Goal: Transaction & Acquisition: Download file/media

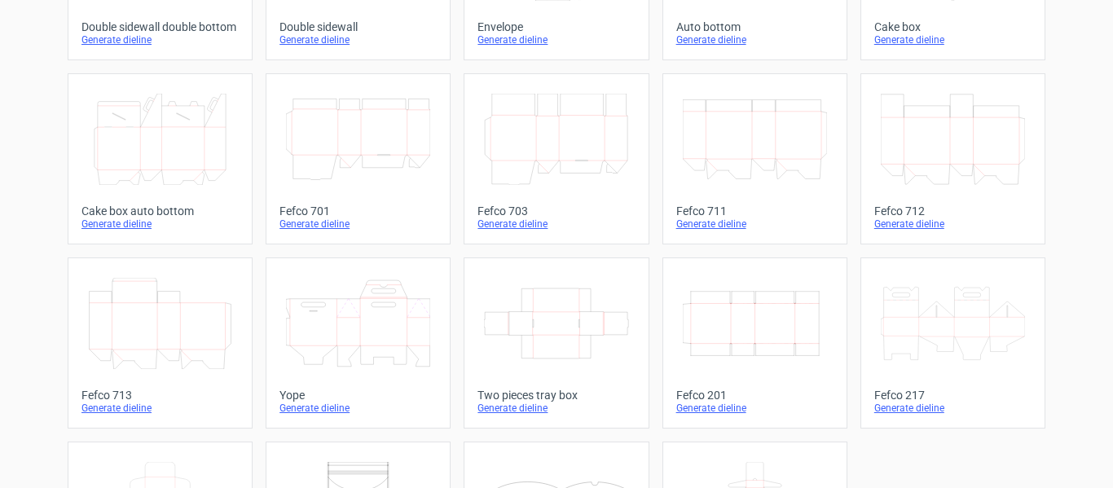
scroll to position [409, 0]
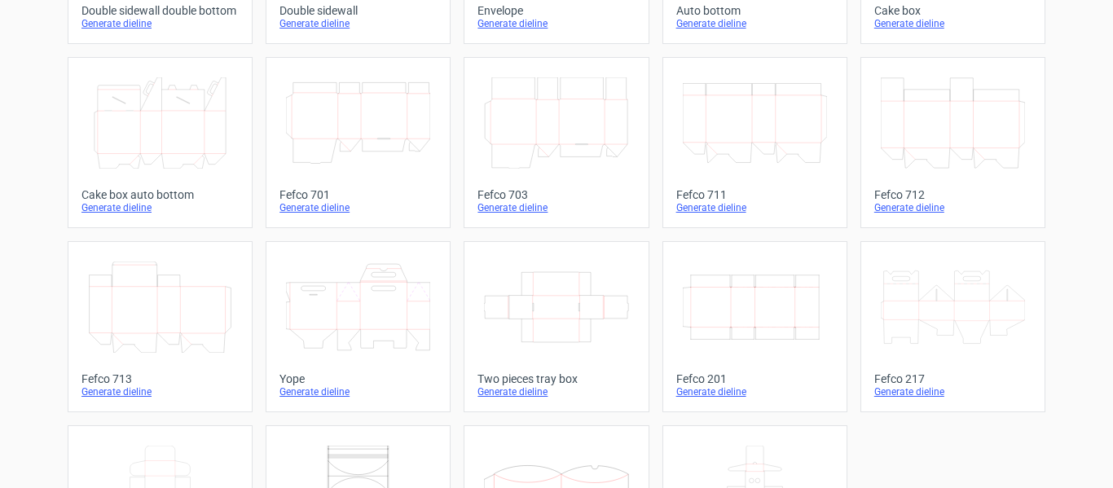
click at [766, 306] on icon "Width Depth Height" at bounding box center [755, 307] width 144 height 91
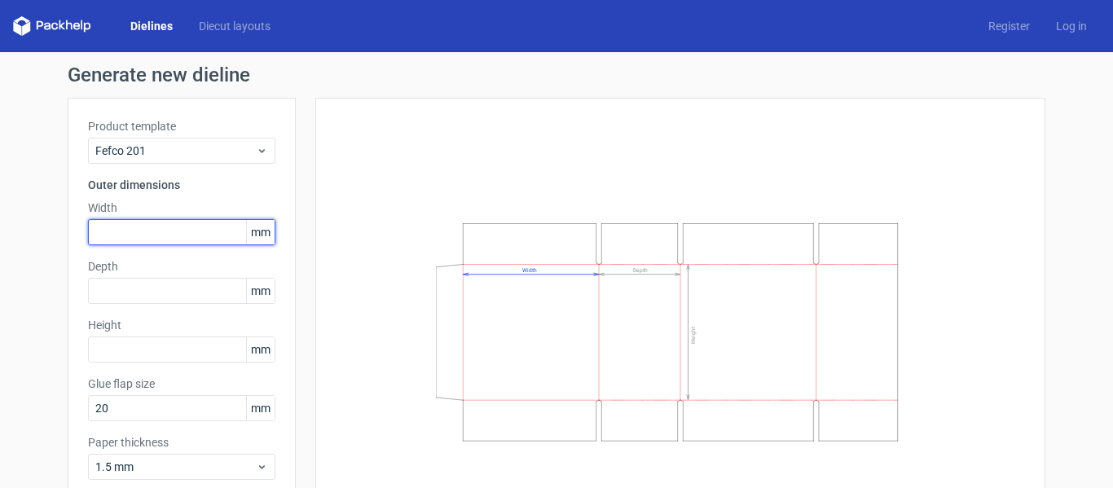
click at [166, 237] on input "text" at bounding box center [181, 232] width 187 height 26
type input "395"
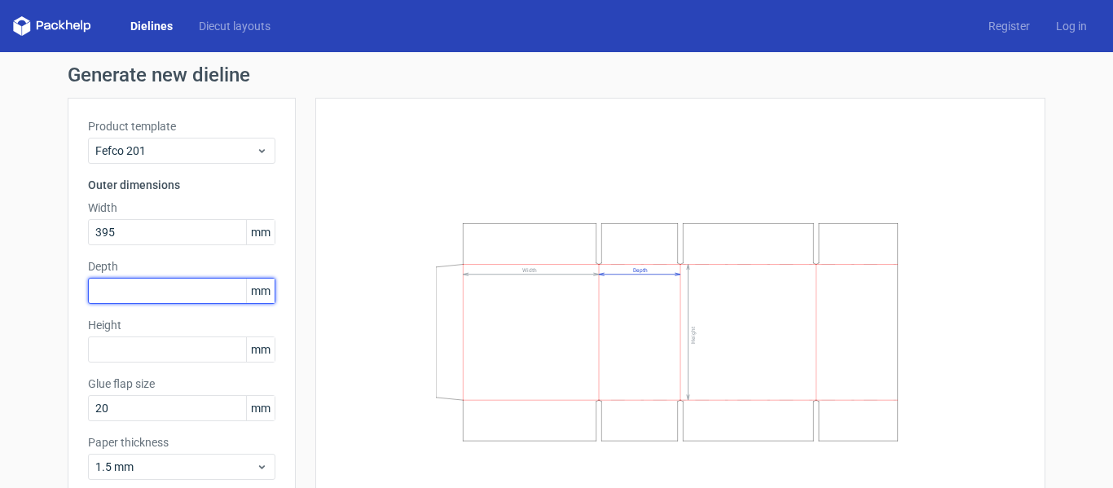
click at [155, 298] on input "text" at bounding box center [181, 291] width 187 height 26
type input "265"
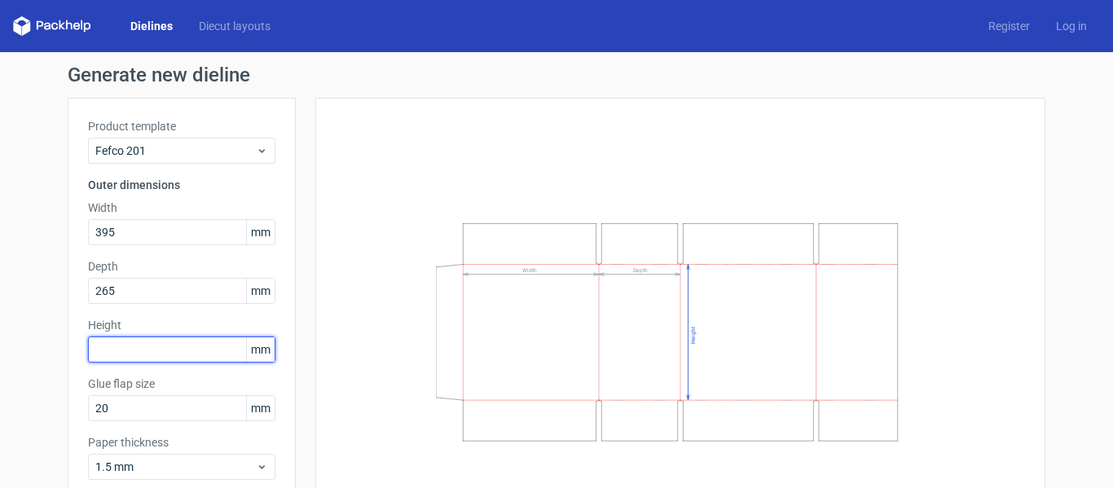
click at [142, 348] on input "text" at bounding box center [181, 350] width 187 height 26
type input "290"
click at [377, 268] on div "Width Depth Height" at bounding box center [680, 332] width 689 height 428
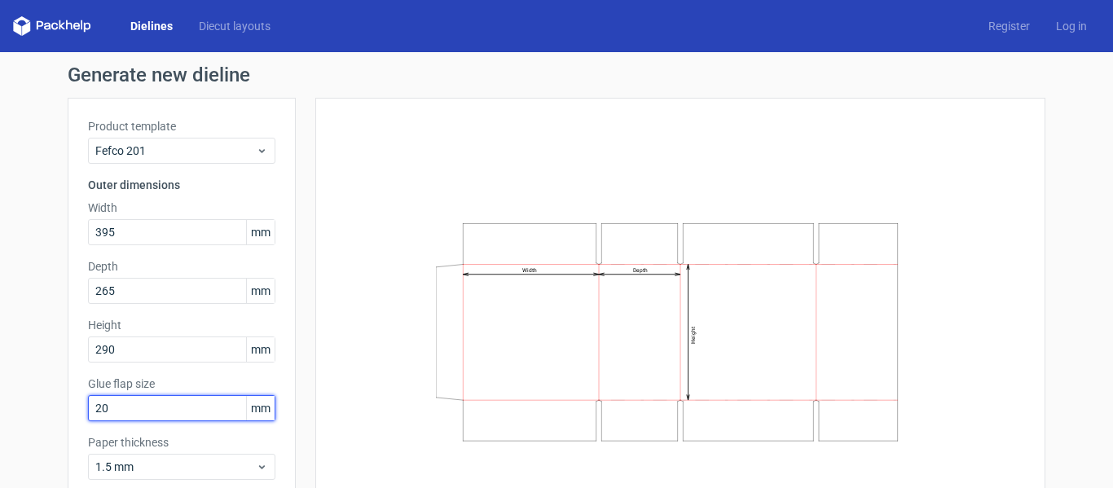
click at [182, 399] on input "20" at bounding box center [181, 408] width 187 height 26
type input "2"
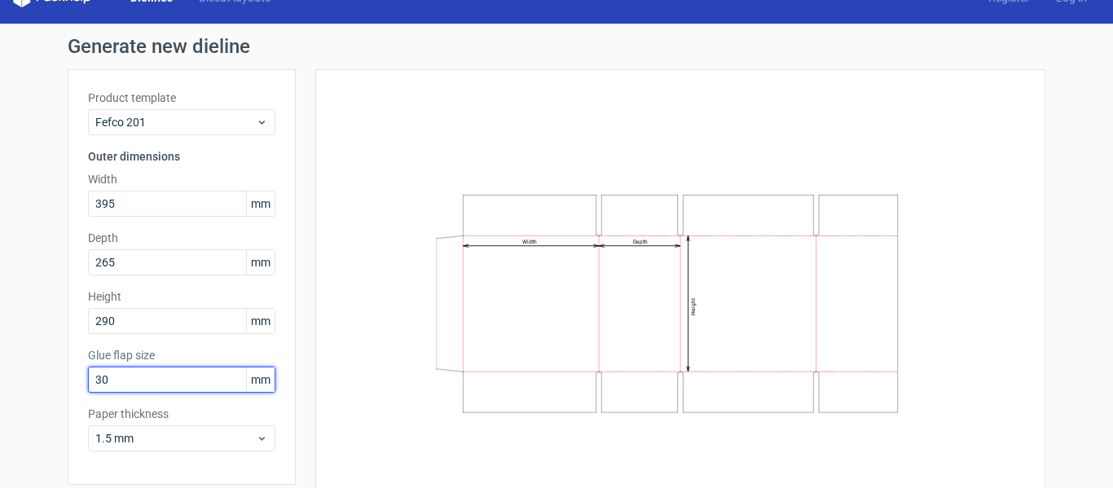
scroll to position [40, 0]
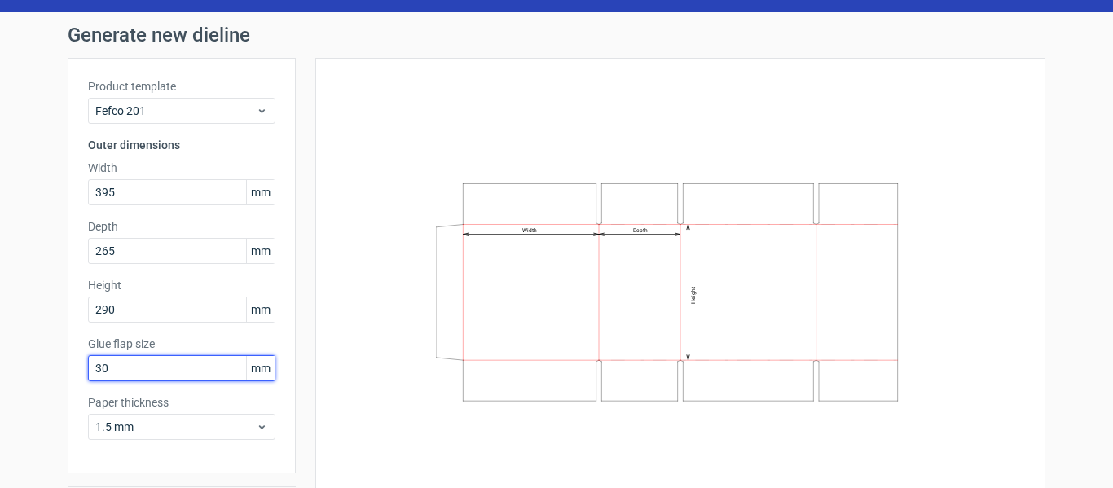
type input "3"
type input "35"
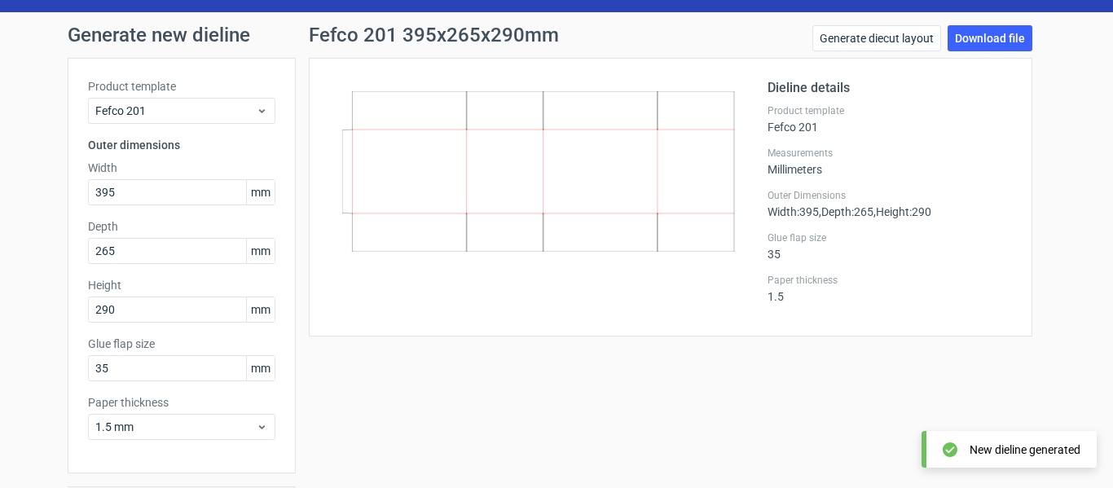
click at [978, 192] on label "Outer Dimensions" at bounding box center [890, 195] width 244 height 13
click at [619, 303] on div at bounding box center [548, 197] width 438 height 238
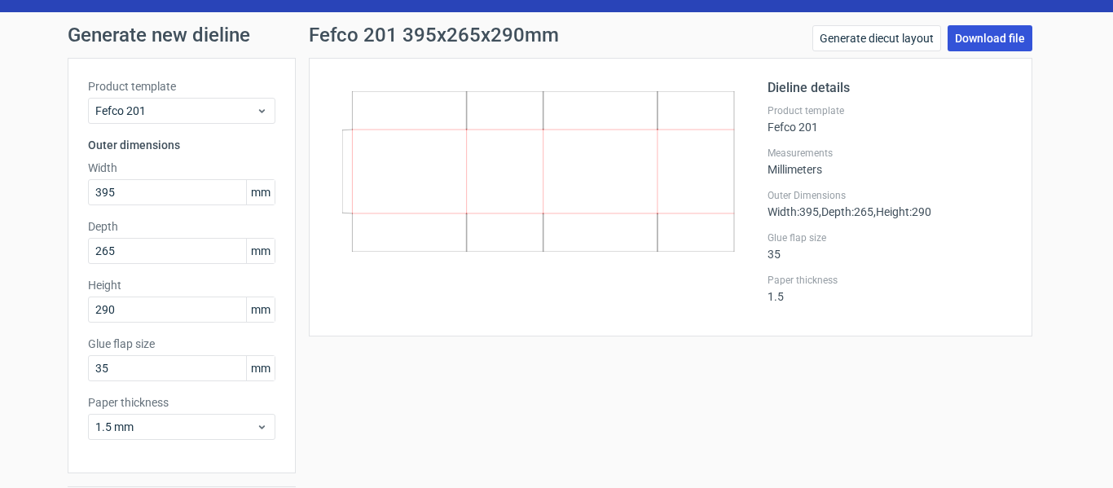
click at [980, 33] on link "Download file" at bounding box center [990, 38] width 85 height 26
